Goal: Manage account settings

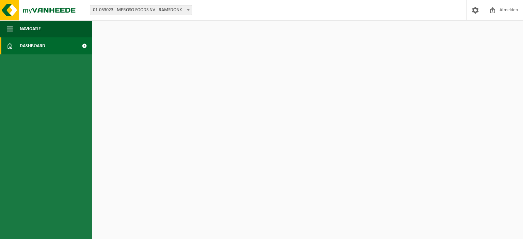
click at [137, 9] on span "01-053023 - MEROSO FOODS NV - RAMSDONK" at bounding box center [140, 10] width 101 height 10
click at [48, 29] on button "Navigatie" at bounding box center [46, 28] width 92 height 17
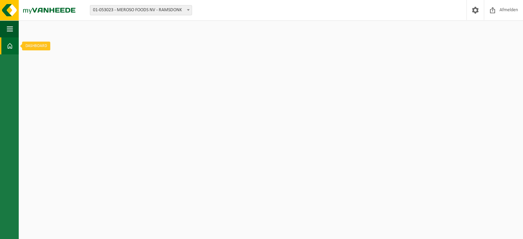
click at [6, 44] on link "Dashboard" at bounding box center [9, 45] width 19 height 17
click at [11, 47] on span at bounding box center [10, 45] width 6 height 17
click at [13, 27] on button "Navigatie" at bounding box center [9, 28] width 19 height 17
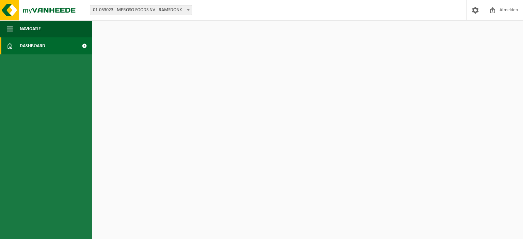
click at [83, 45] on span at bounding box center [84, 45] width 15 height 17
click at [45, 11] on img at bounding box center [41, 10] width 82 height 20
click at [23, 43] on span "Dashboard" at bounding box center [33, 45] width 26 height 17
click at [188, 10] on b at bounding box center [188, 10] width 3 height 2
click at [37, 44] on span "Dashboard" at bounding box center [33, 45] width 26 height 17
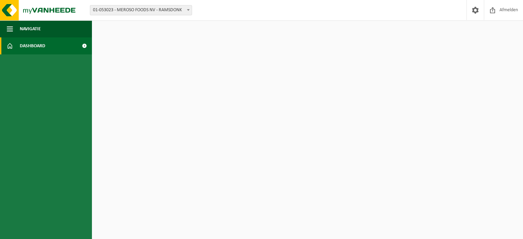
click at [83, 46] on span at bounding box center [84, 45] width 15 height 17
click at [83, 47] on span at bounding box center [84, 45] width 15 height 17
click at [474, 11] on span at bounding box center [475, 10] width 10 height 20
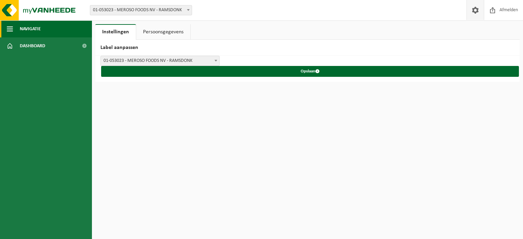
click at [14, 24] on button "Navigatie" at bounding box center [46, 28] width 92 height 17
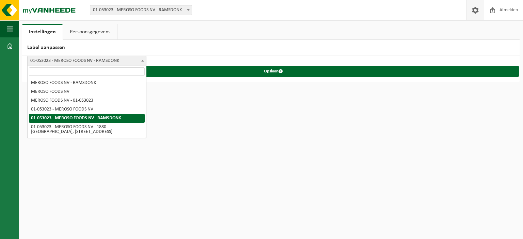
click at [142, 60] on b at bounding box center [142, 61] width 3 height 2
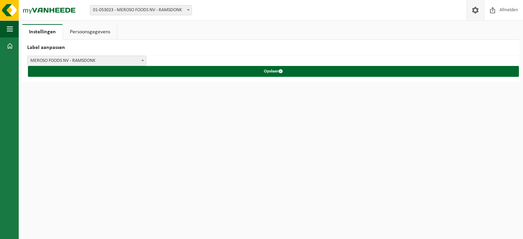
click at [143, 60] on b at bounding box center [142, 61] width 3 height 2
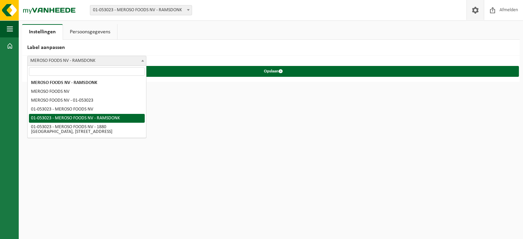
select select "4"
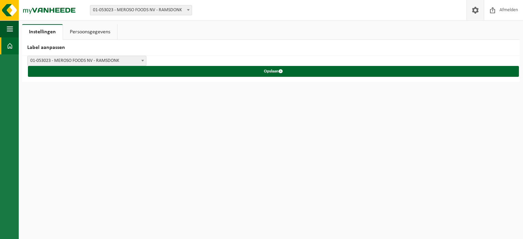
click at [9, 46] on span at bounding box center [10, 45] width 6 height 17
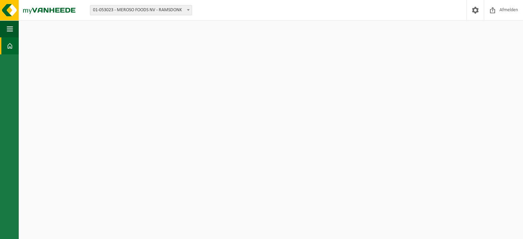
click at [108, 12] on span "01-053023 - MEROSO FOODS NV - RAMSDONK" at bounding box center [140, 10] width 101 height 10
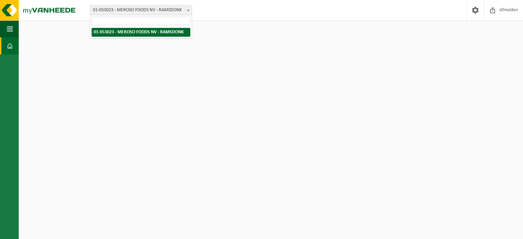
drag, startPoint x: 109, startPoint y: 33, endPoint x: 101, endPoint y: 38, distance: 9.7
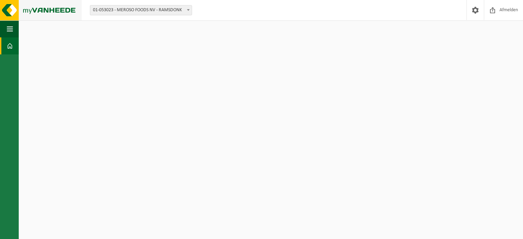
click at [47, 6] on img at bounding box center [41, 10] width 82 height 20
click at [8, 43] on span at bounding box center [10, 45] width 6 height 17
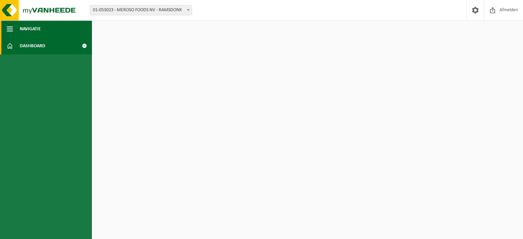
click at [39, 28] on span "Navigatie" at bounding box center [30, 28] width 21 height 17
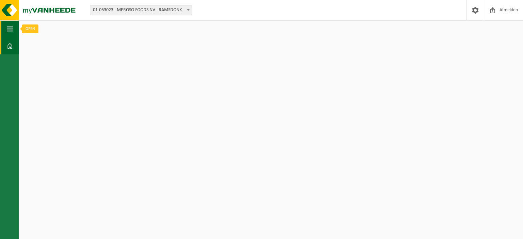
click at [12, 30] on span "button" at bounding box center [10, 28] width 6 height 17
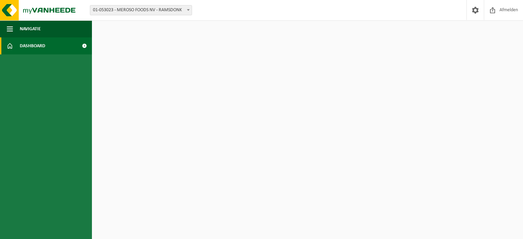
click at [83, 46] on span at bounding box center [84, 45] width 15 height 17
click at [83, 47] on span at bounding box center [84, 45] width 15 height 17
click at [27, 8] on img at bounding box center [41, 10] width 82 height 20
click at [504, 7] on span "Afmelden" at bounding box center [508, 10] width 22 height 20
